Goal: Check status: Check status

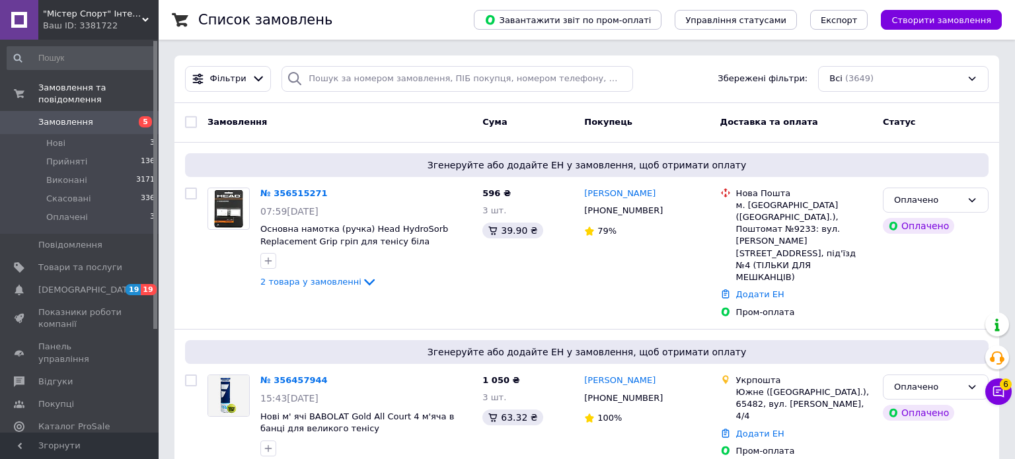
click at [77, 120] on span "Замовлення" at bounding box center [65, 122] width 55 height 12
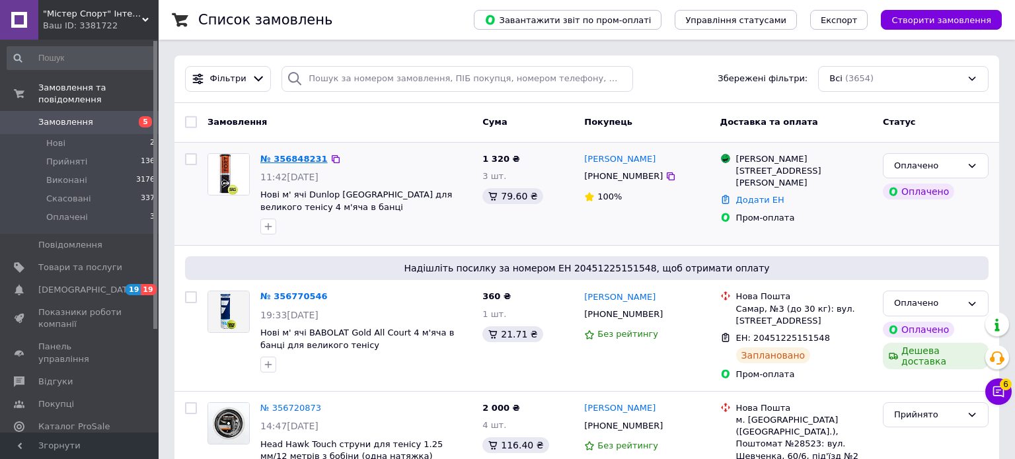
click at [289, 155] on link "№ 356848231" at bounding box center [293, 159] width 67 height 10
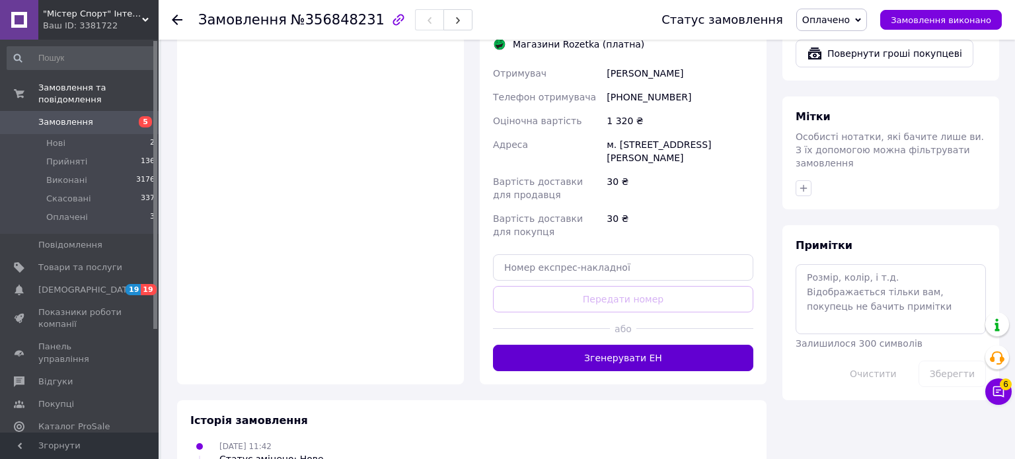
scroll to position [951, 0]
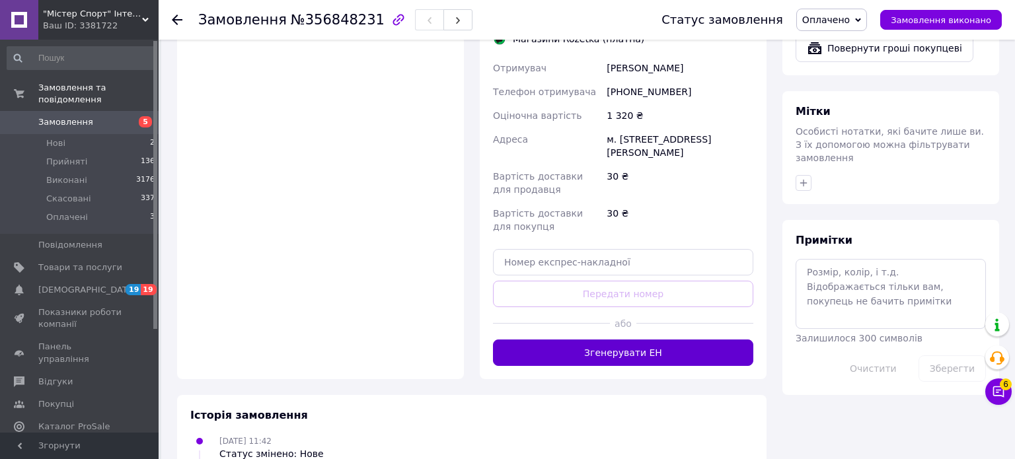
click at [657, 340] on button "Згенерувати ЕН" at bounding box center [623, 353] width 260 height 26
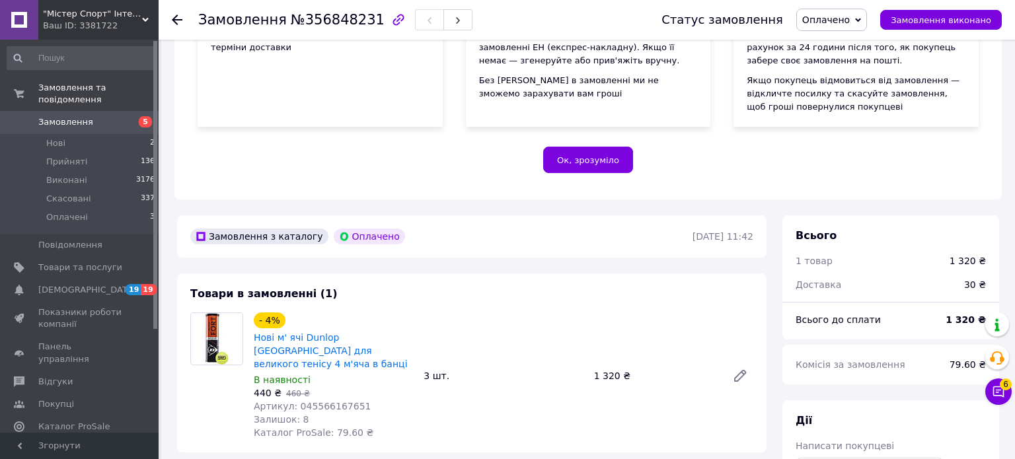
scroll to position [190, 0]
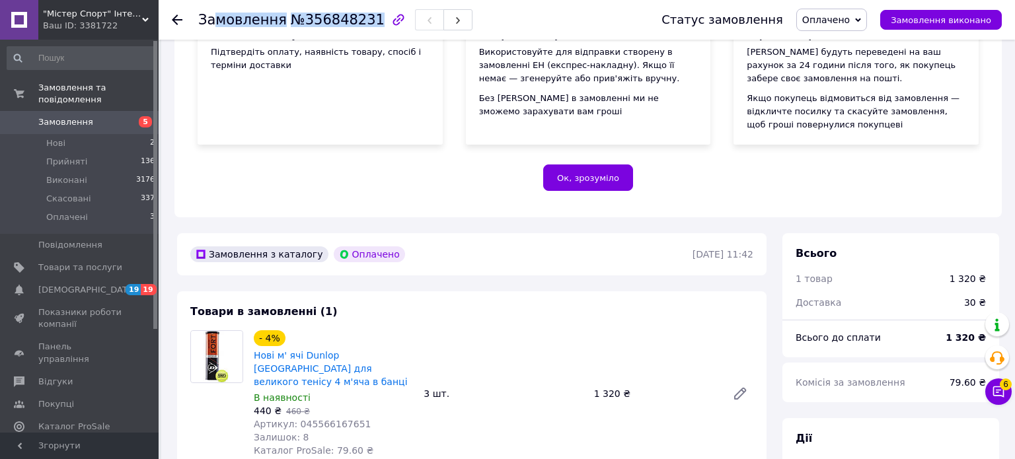
drag, startPoint x: 365, startPoint y: 20, endPoint x: 219, endPoint y: 22, distance: 145.3
click at [211, 17] on h1 "Замовлення №356848231" at bounding box center [291, 20] width 186 height 16
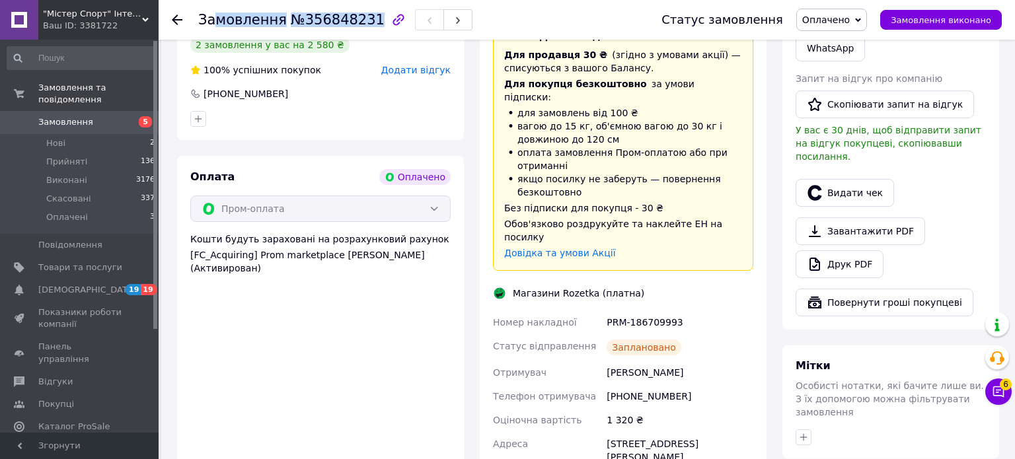
scroll to position [713, 0]
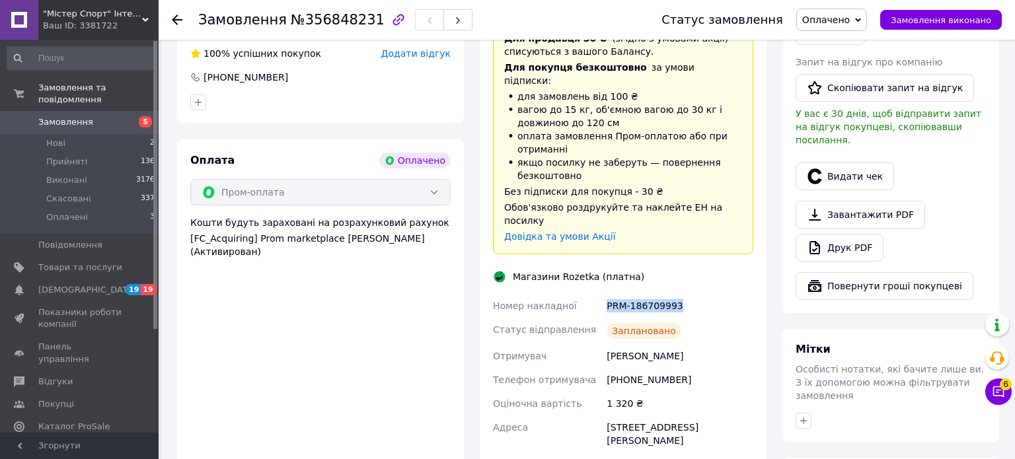
drag, startPoint x: 680, startPoint y: 265, endPoint x: 606, endPoint y: 268, distance: 73.4
click at [606, 294] on div "PRM-186709993" at bounding box center [680, 306] width 152 height 24
copy div "PRM-186709993"
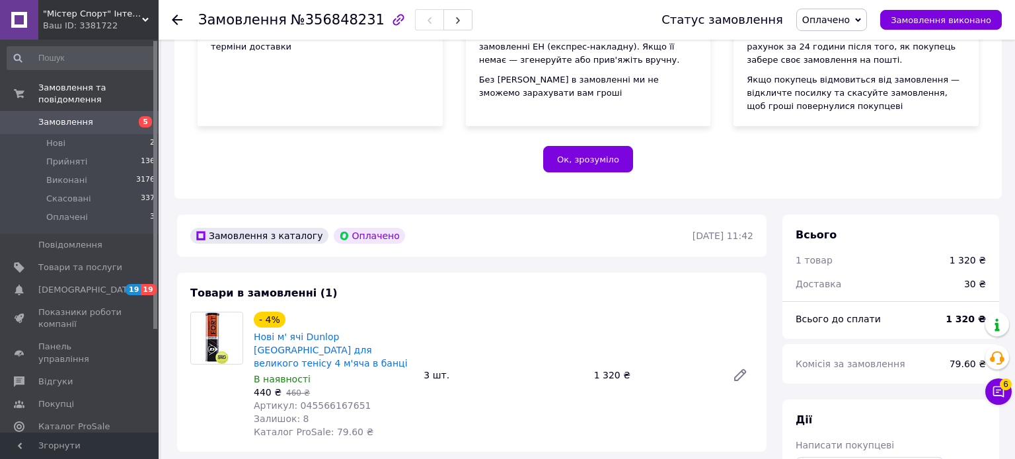
scroll to position [143, 0]
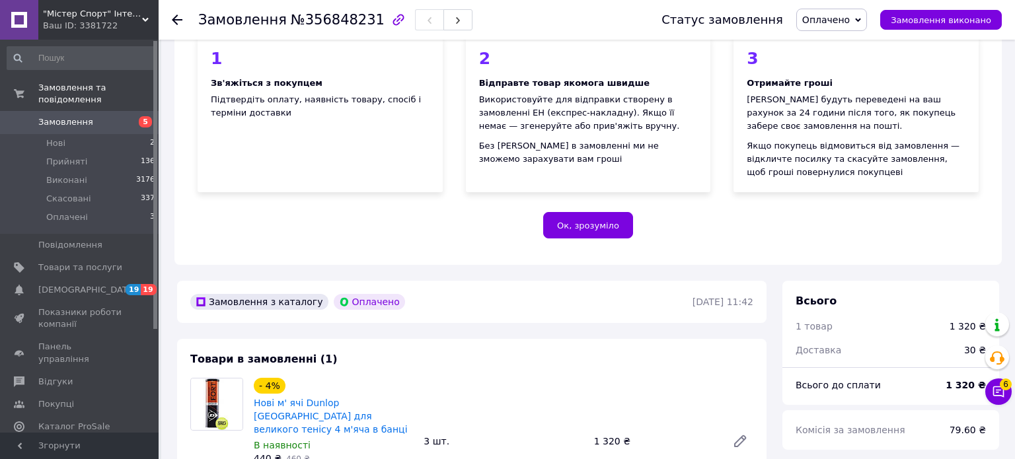
click at [67, 124] on span "Замовлення" at bounding box center [65, 122] width 55 height 12
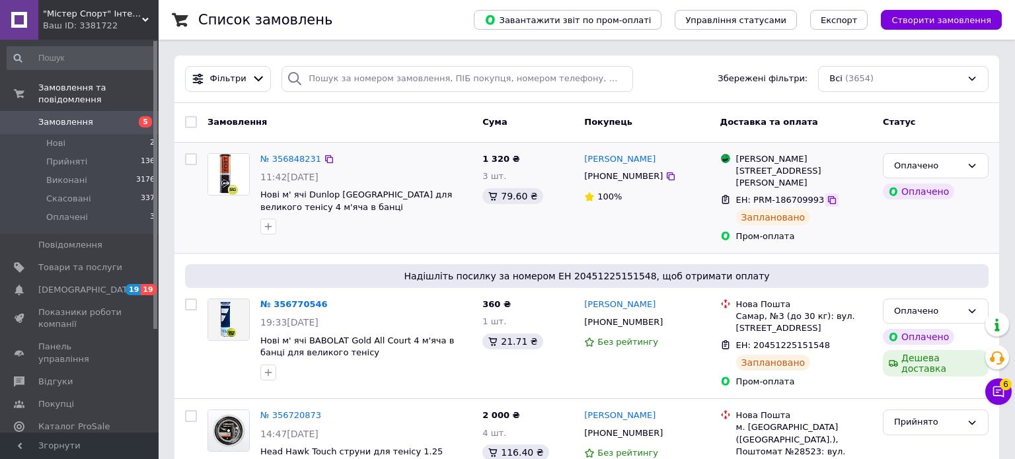
click at [826, 200] on icon at bounding box center [831, 200] width 11 height 11
